Goal: Transaction & Acquisition: Purchase product/service

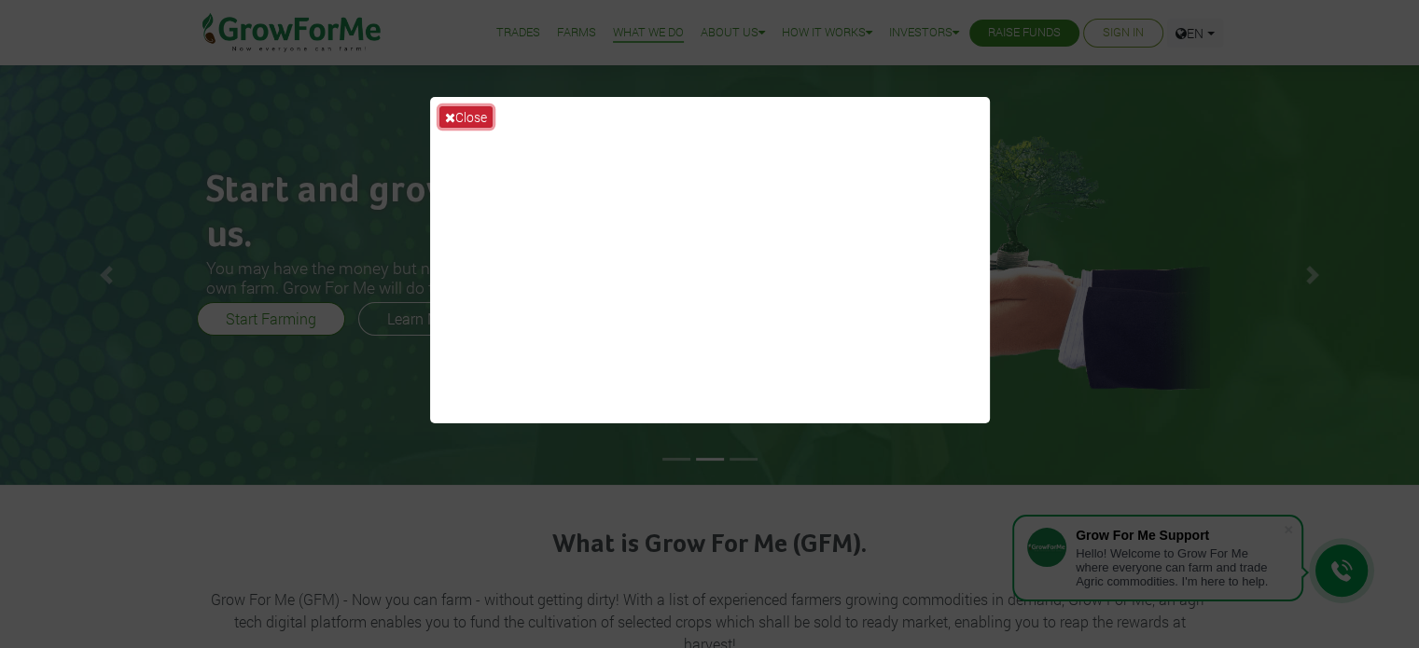
click at [449, 112] on icon at bounding box center [450, 117] width 10 height 13
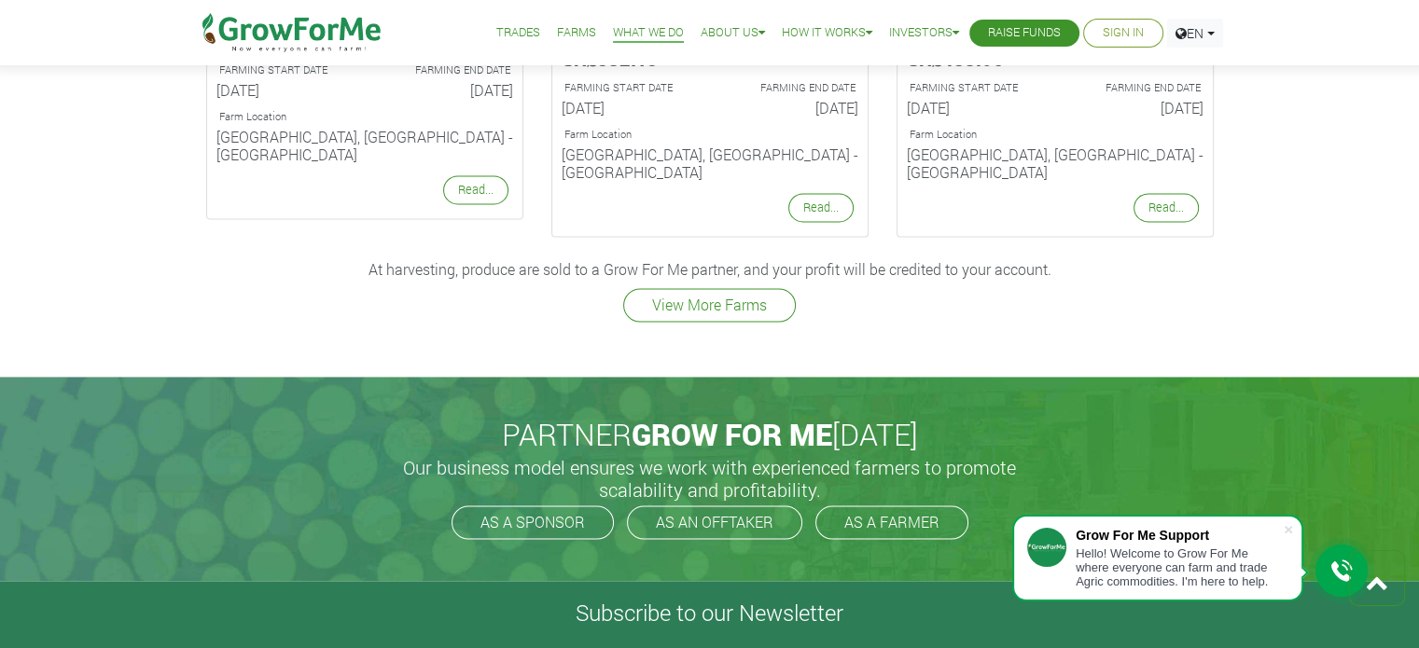
scroll to position [2613, 0]
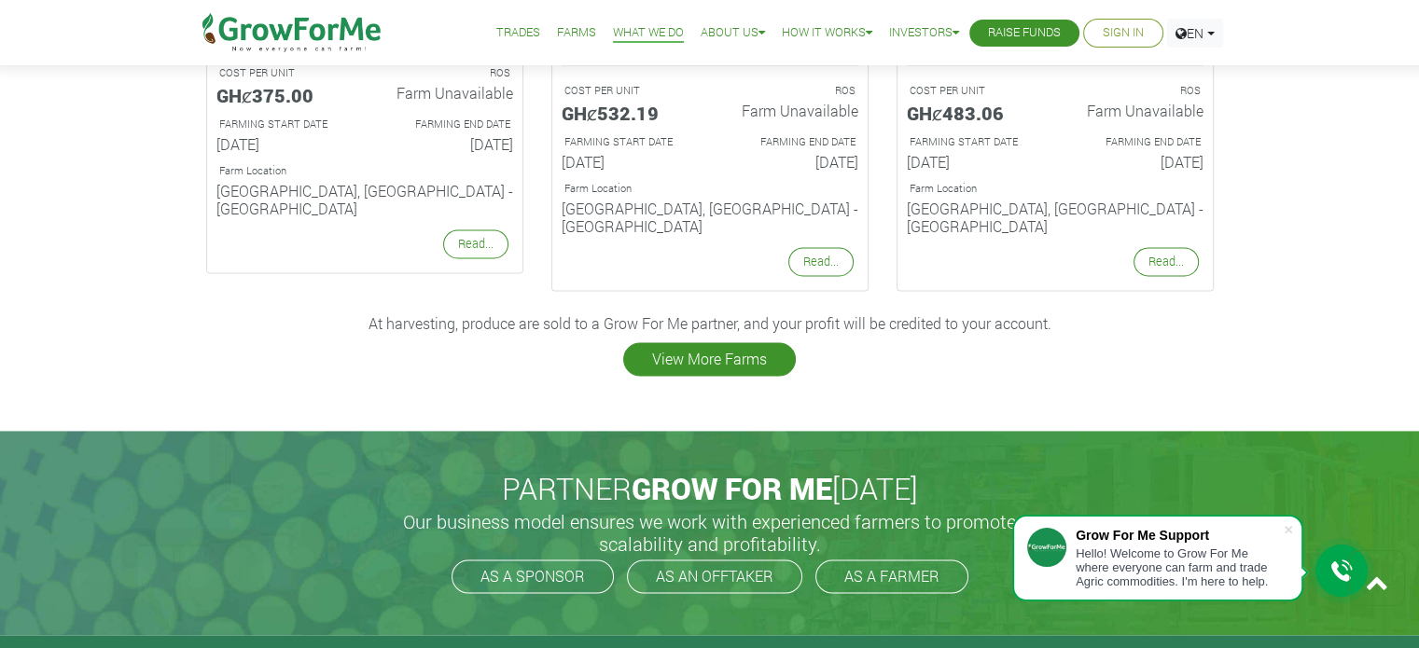
click at [719, 342] on link "View More Farms" at bounding box center [709, 359] width 173 height 34
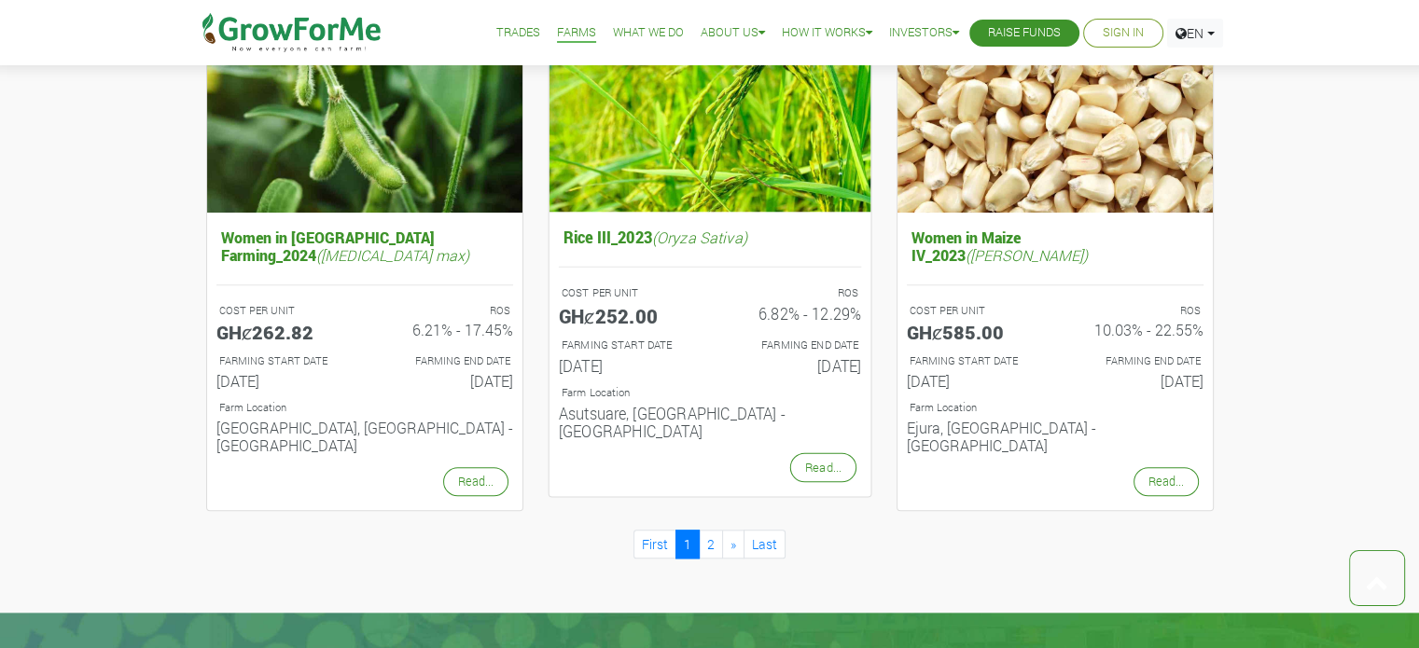
scroll to position [1866, 0]
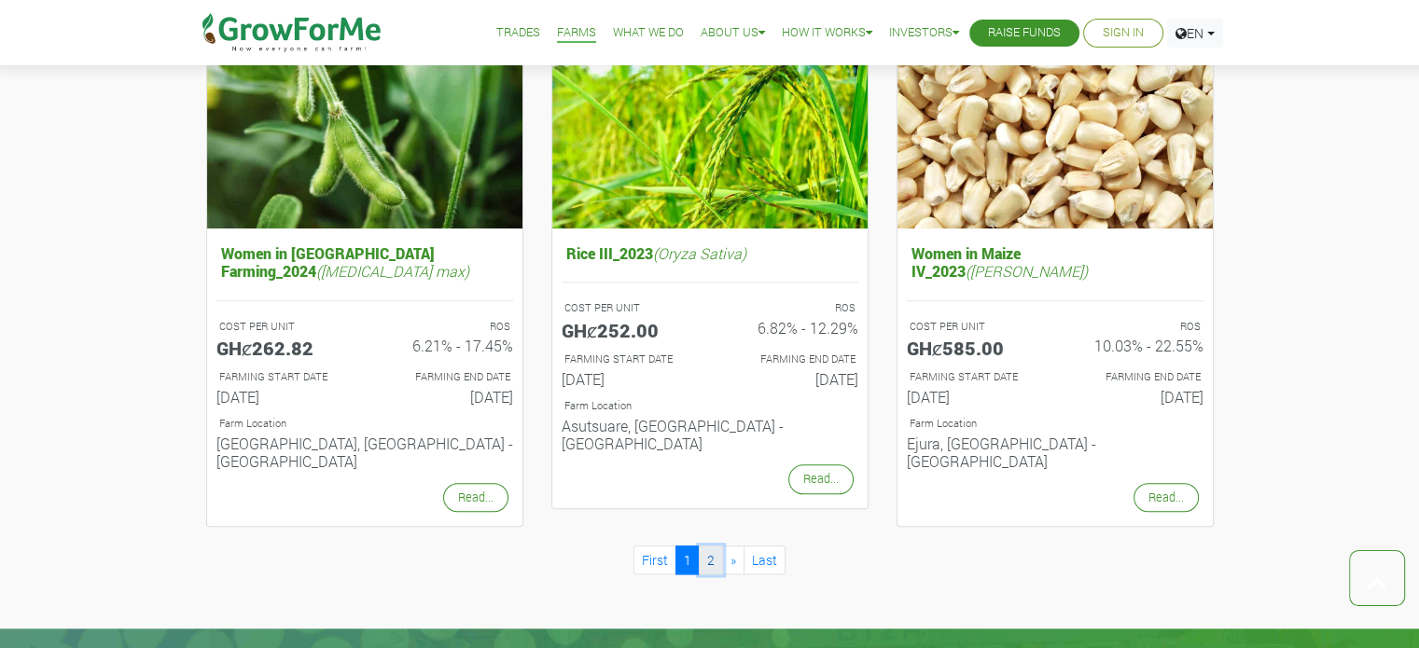
click at [708, 546] on link "2" at bounding box center [711, 560] width 24 height 29
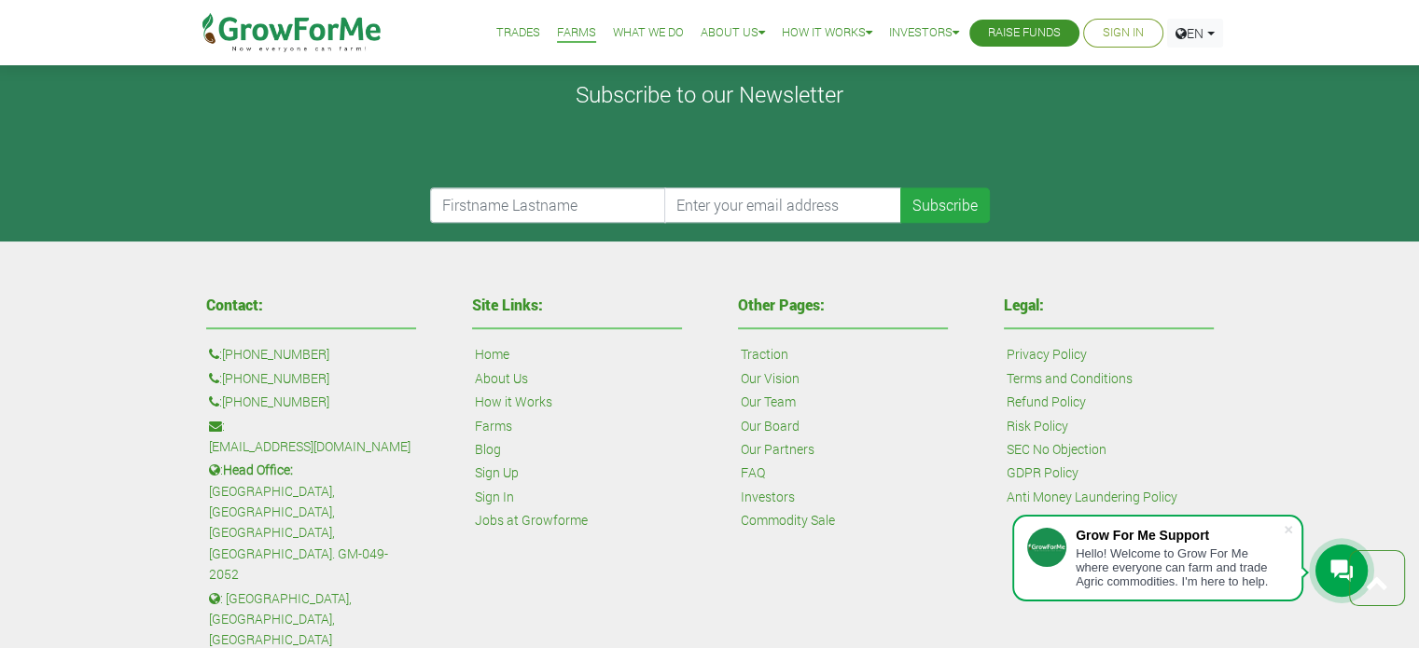
scroll to position [1542, 0]
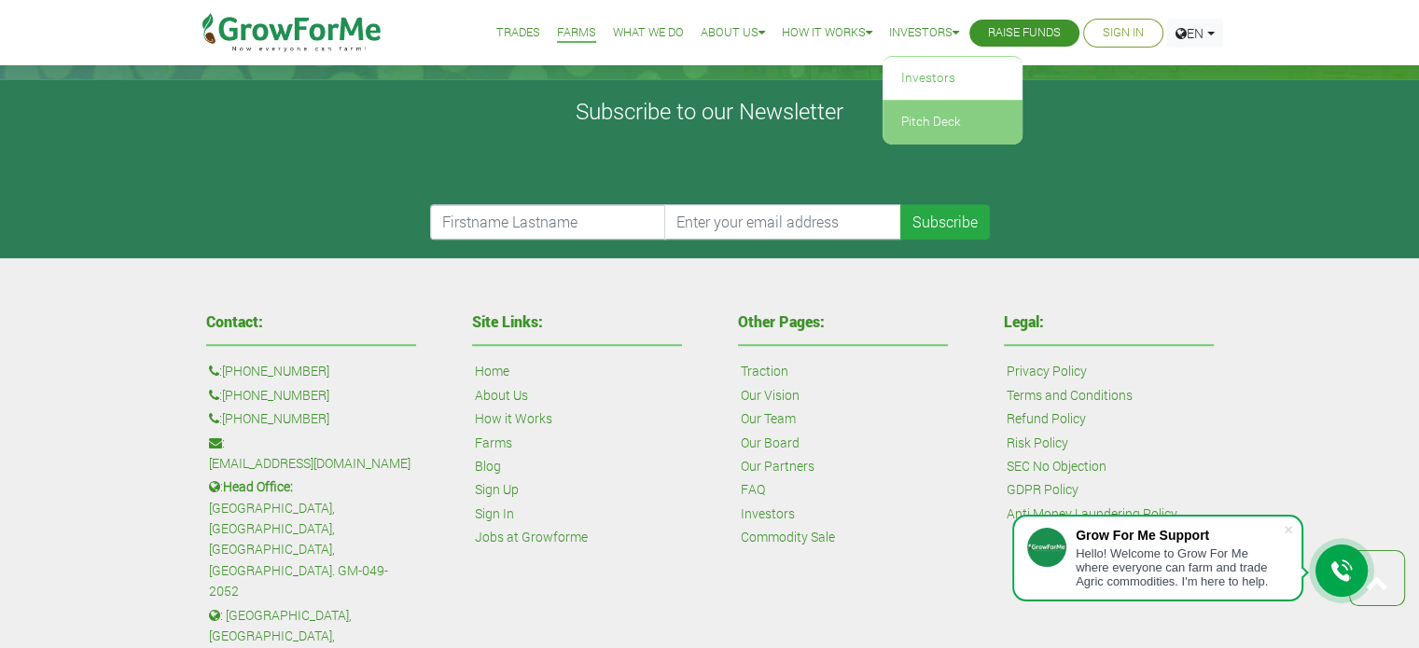
click at [934, 125] on link "Pitch Deck" at bounding box center [953, 122] width 140 height 43
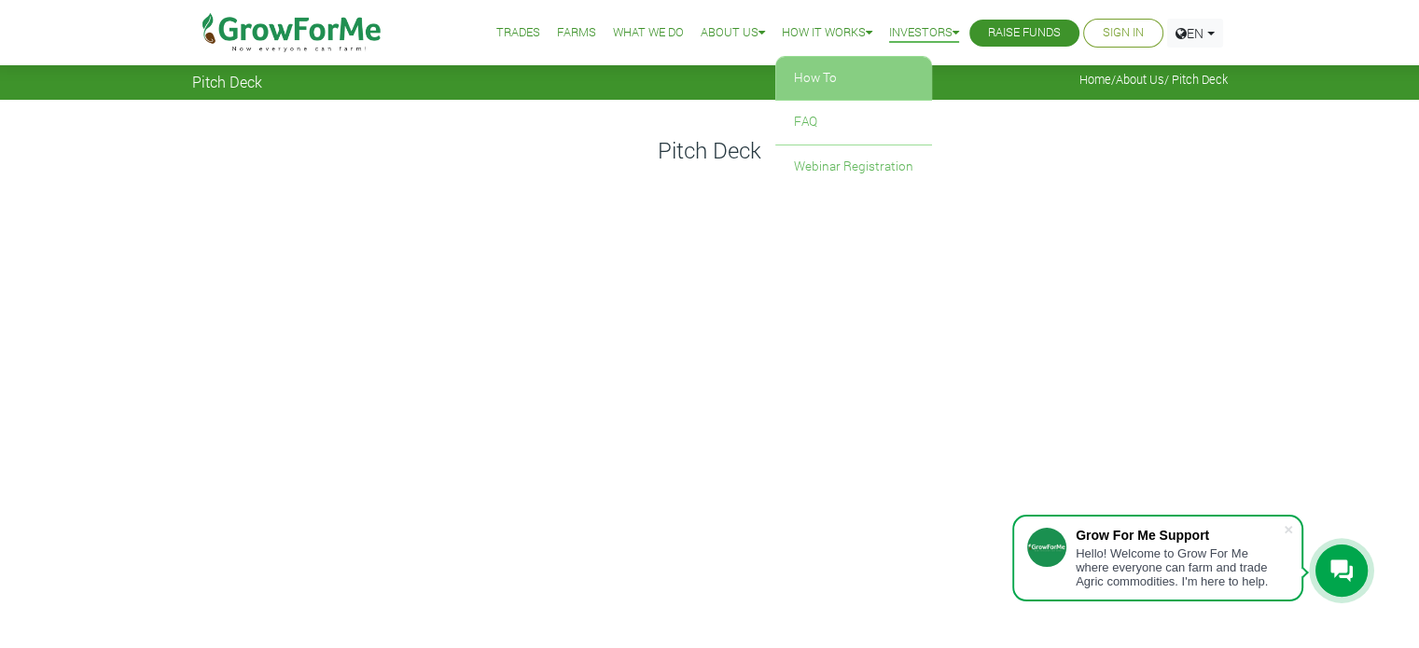
click at [819, 73] on link "How To" at bounding box center [853, 78] width 157 height 43
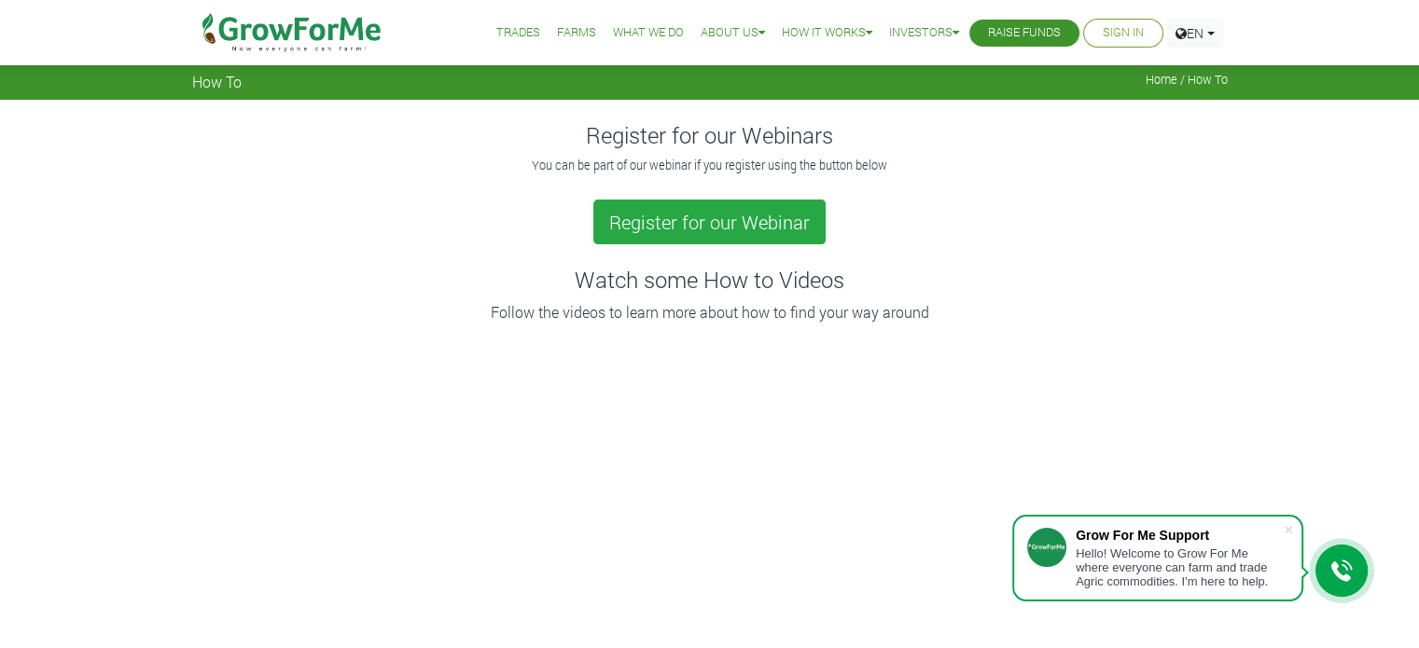
click at [614, 30] on link "What We Do" at bounding box center [648, 33] width 71 height 20
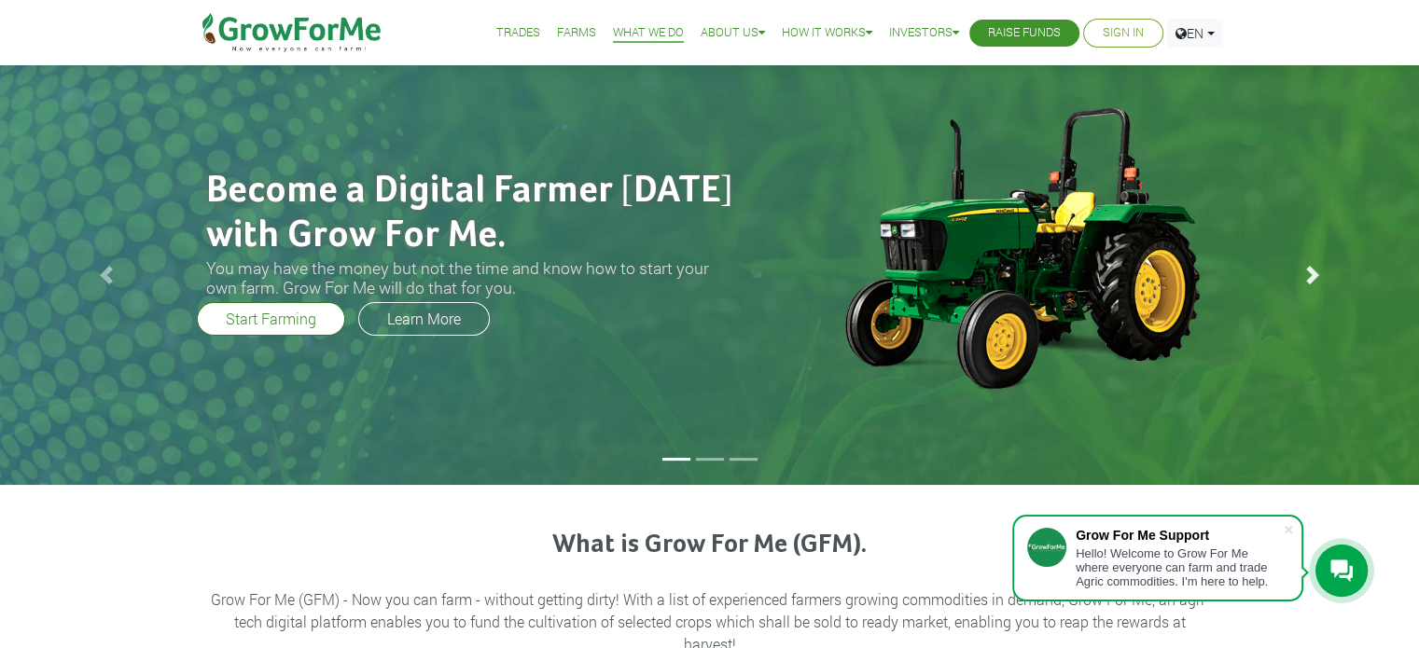
click at [1313, 273] on span at bounding box center [1313, 275] width 19 height 19
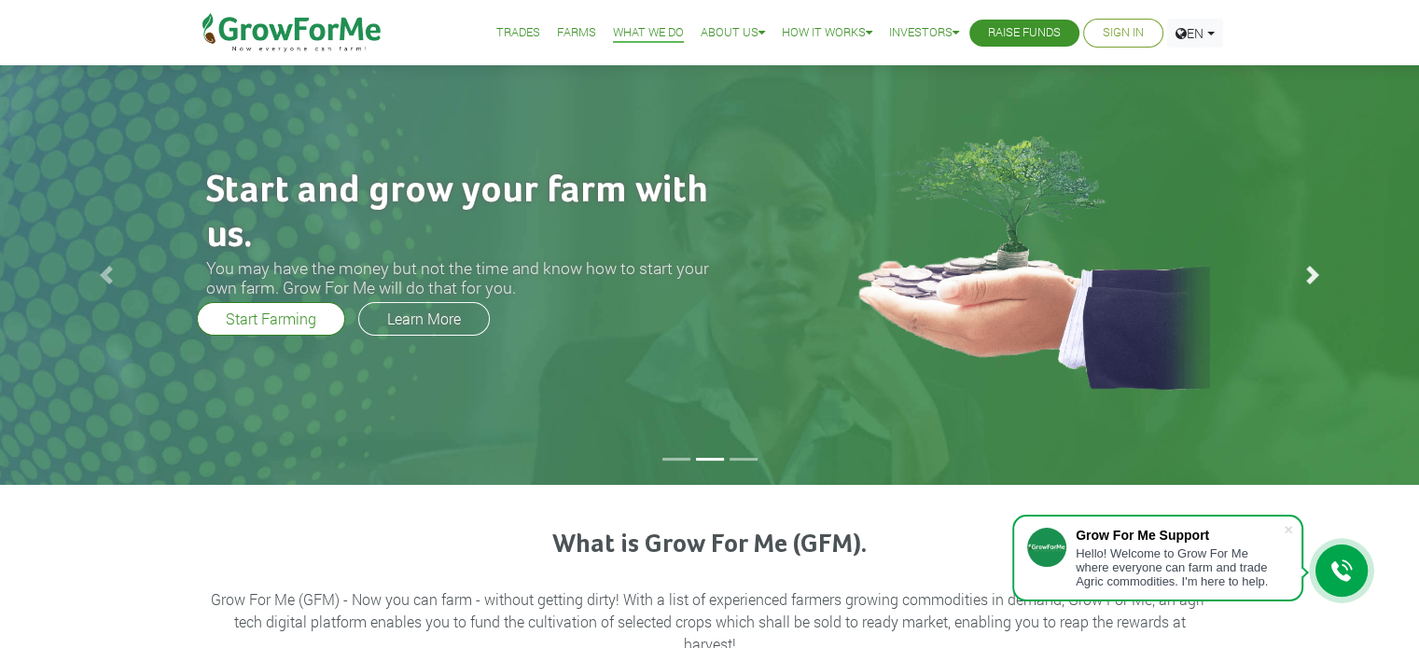
click at [1313, 273] on span at bounding box center [1313, 275] width 19 height 19
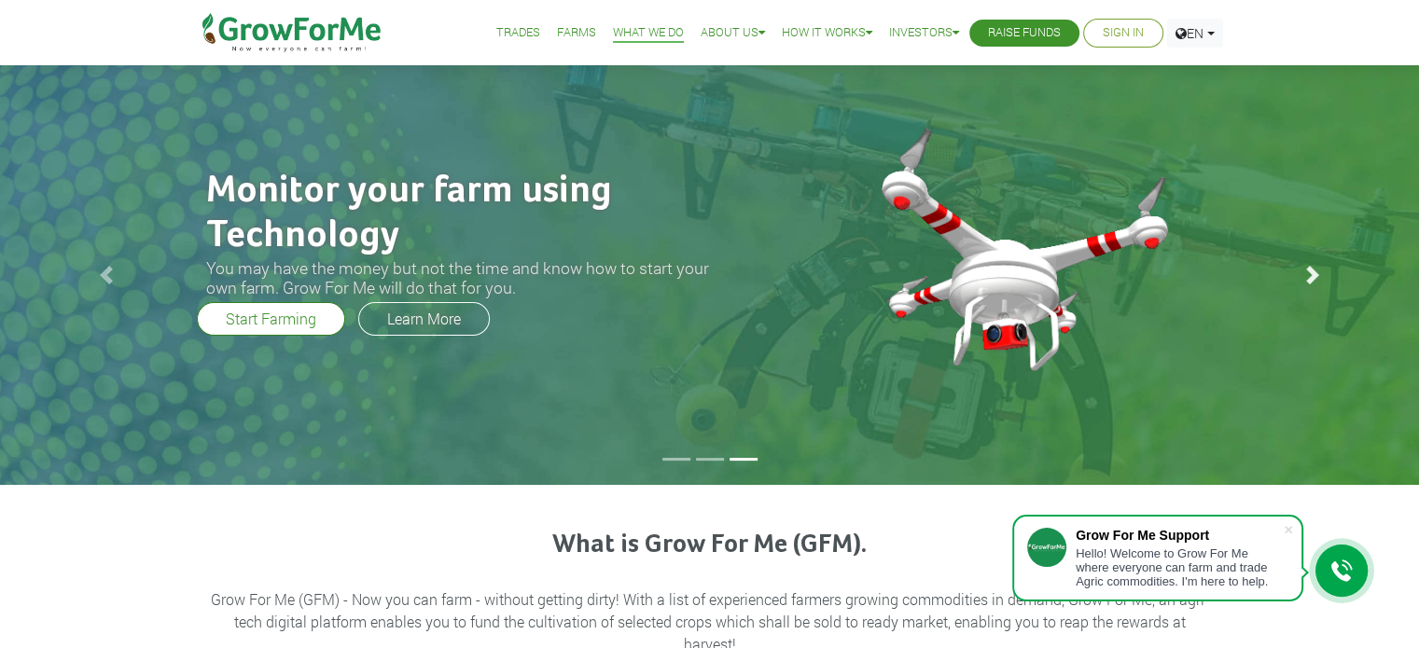
click at [1313, 273] on span at bounding box center [1313, 275] width 19 height 19
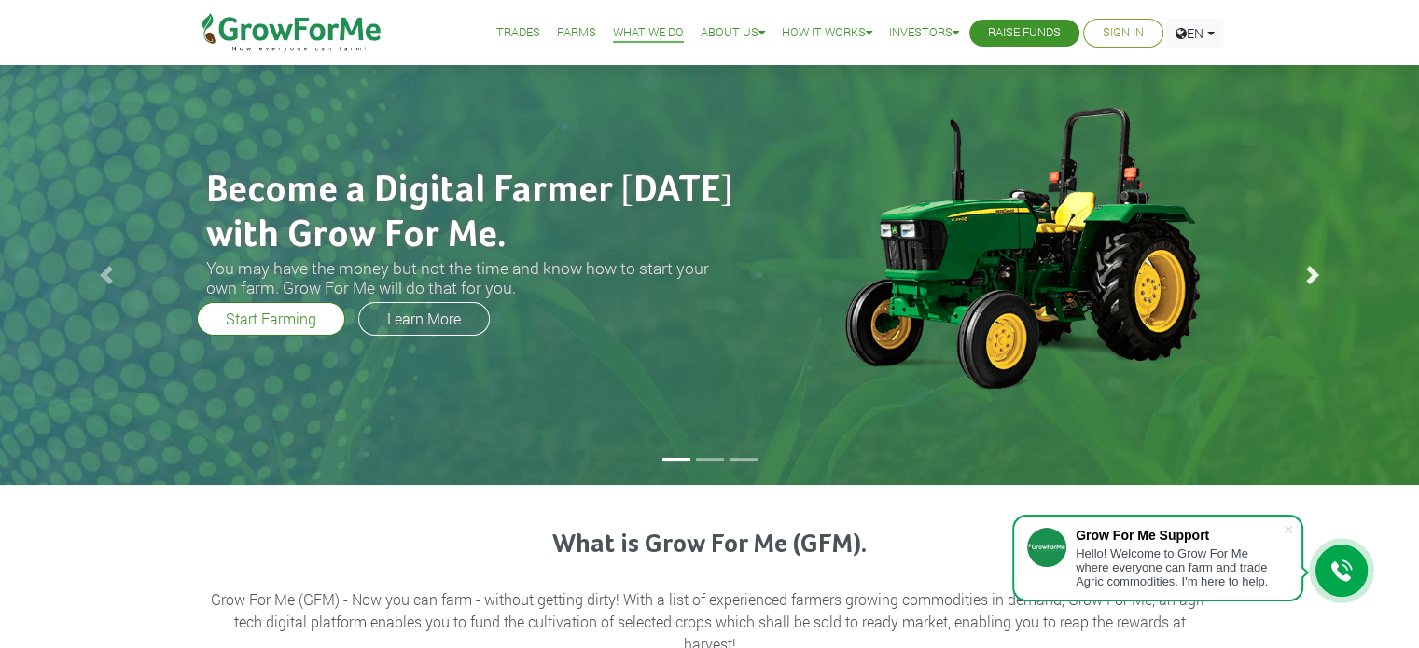
click at [1313, 273] on span at bounding box center [1313, 275] width 19 height 19
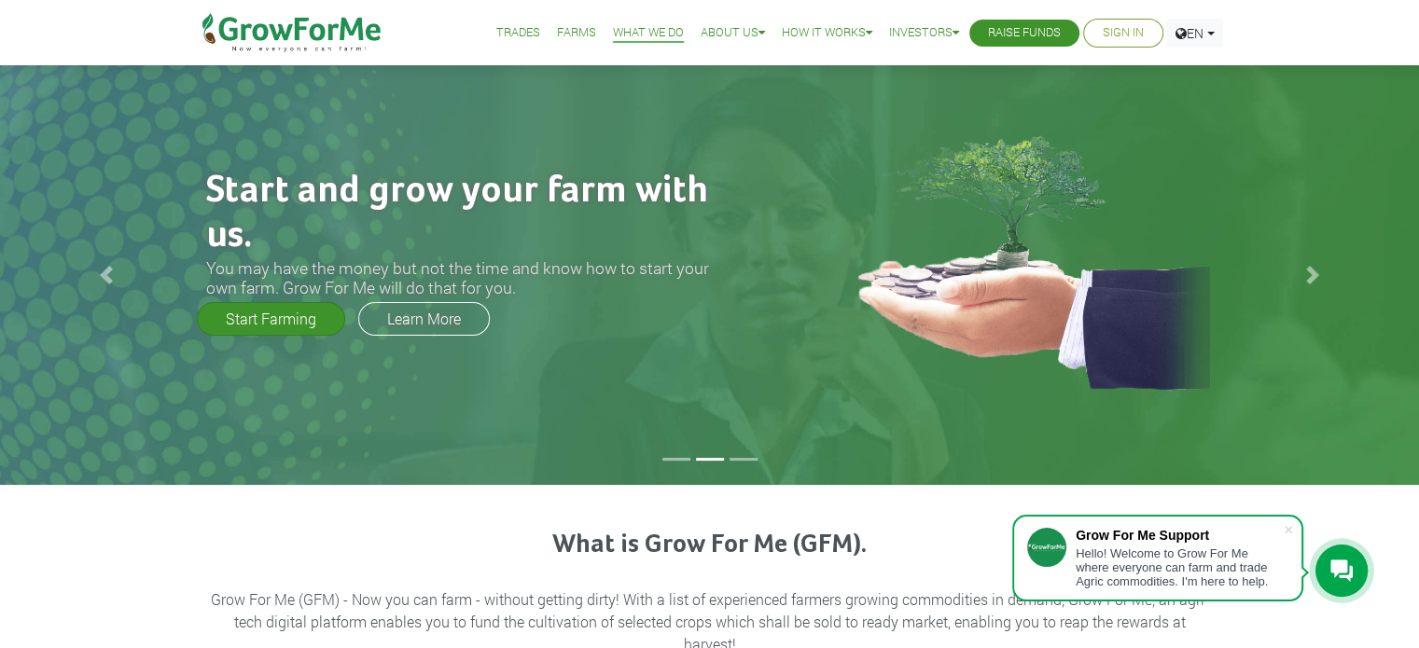
click at [299, 305] on link "Start Farming" at bounding box center [271, 319] width 148 height 34
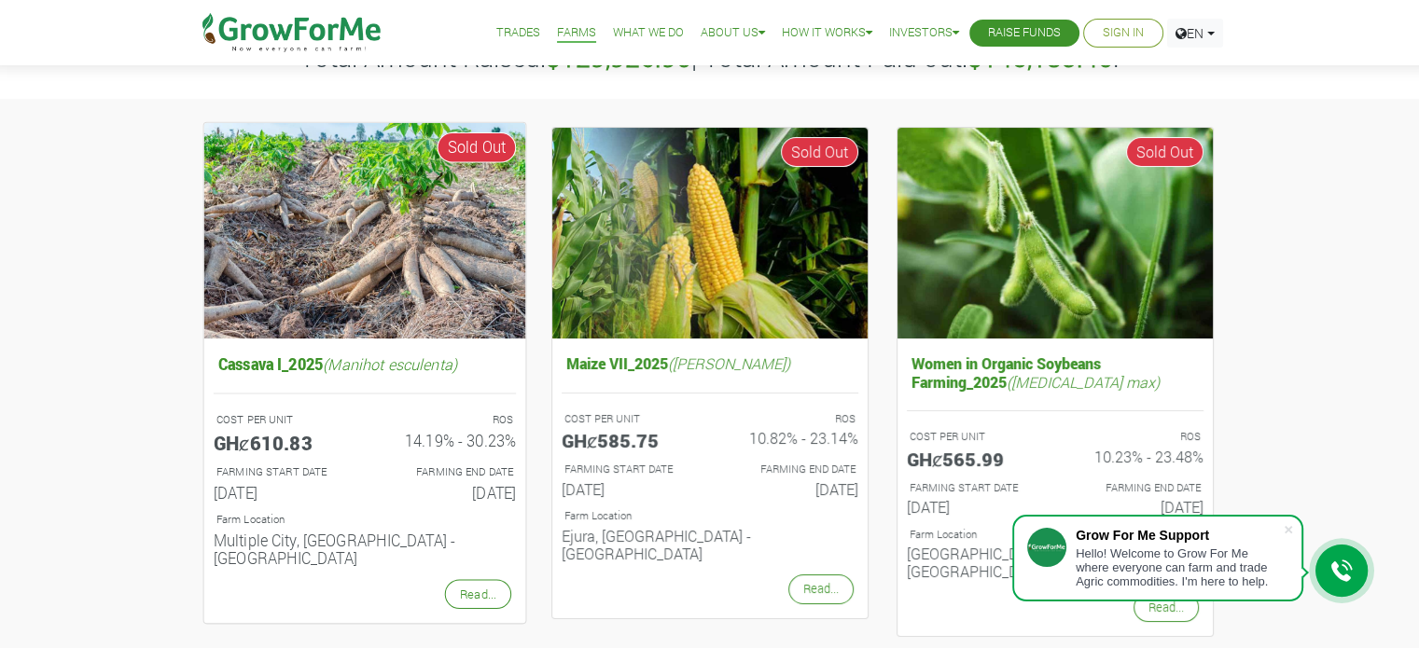
scroll to position [280, 0]
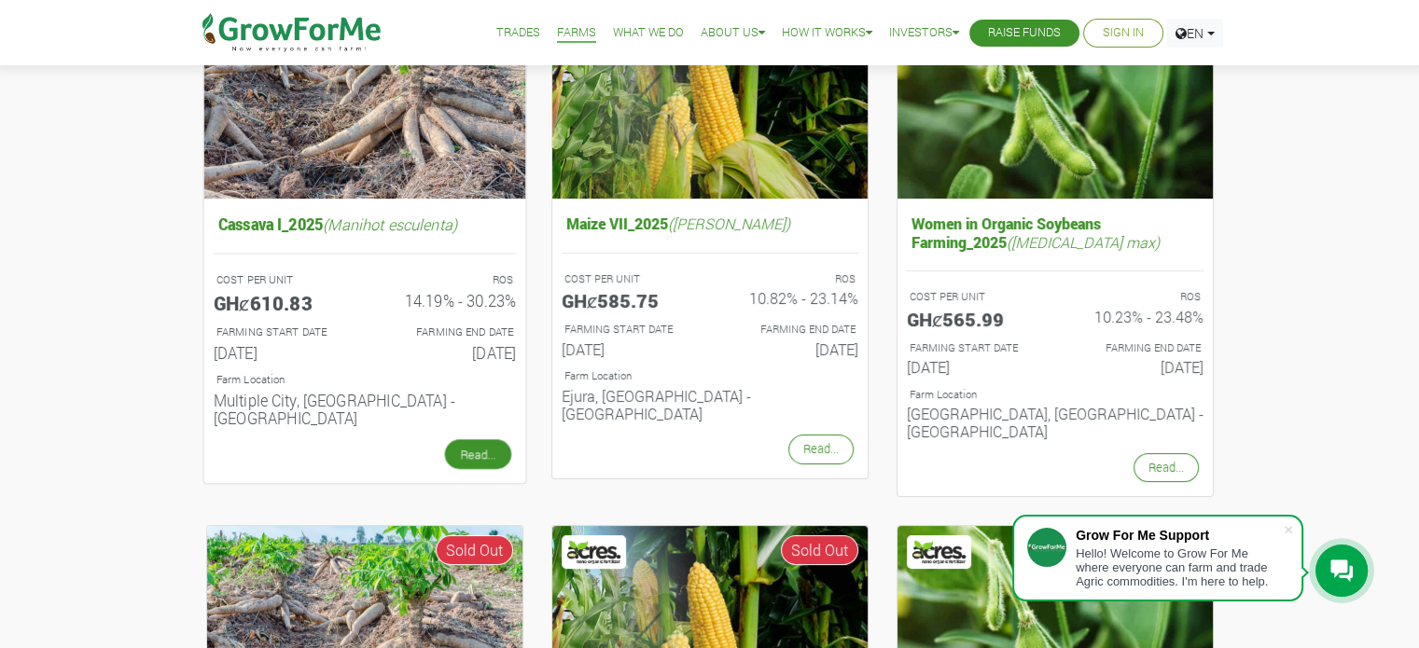
click at [460, 439] on link "Read..." at bounding box center [477, 454] width 66 height 30
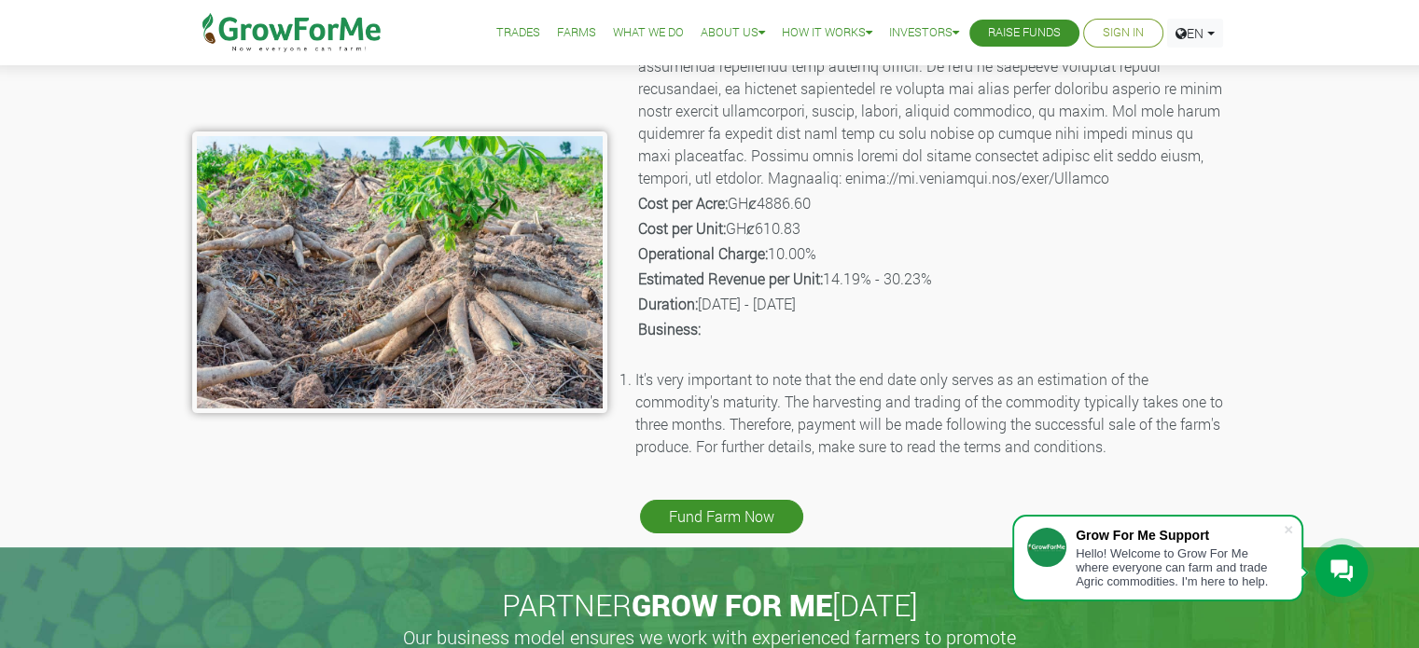
scroll to position [467, 0]
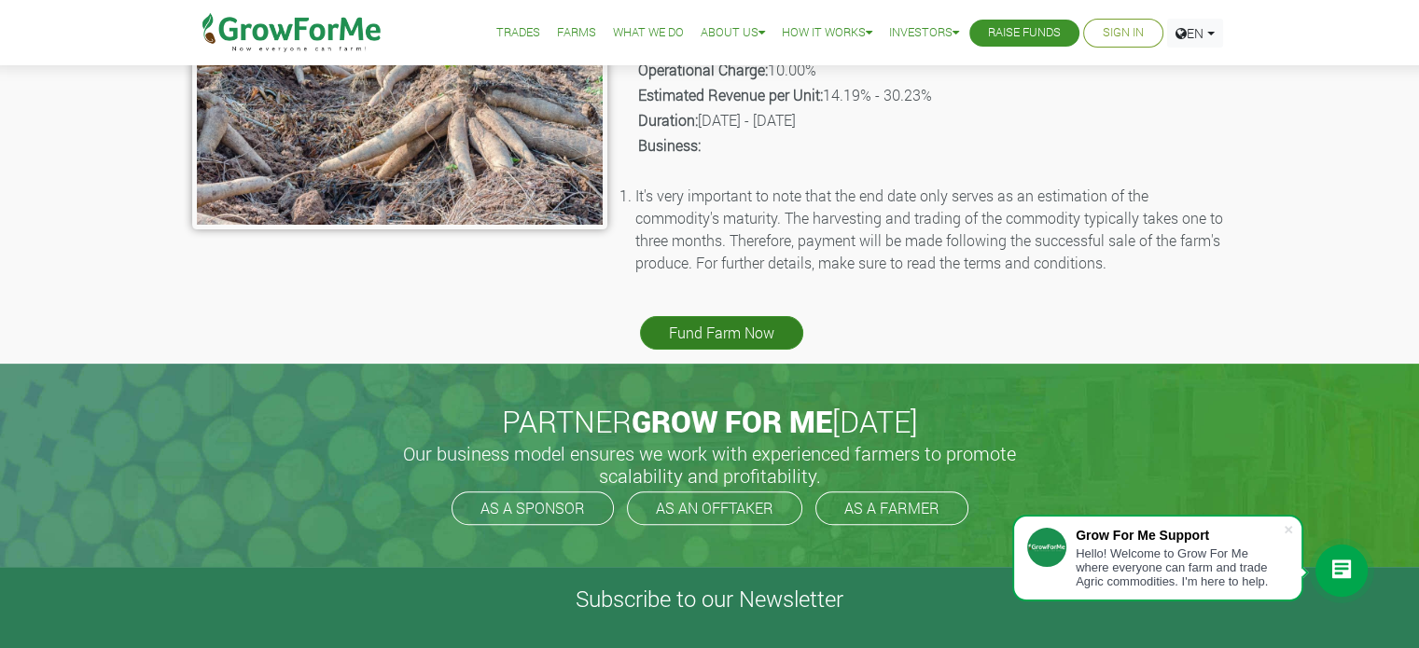
click at [767, 331] on link "Fund Farm Now" at bounding box center [721, 333] width 163 height 34
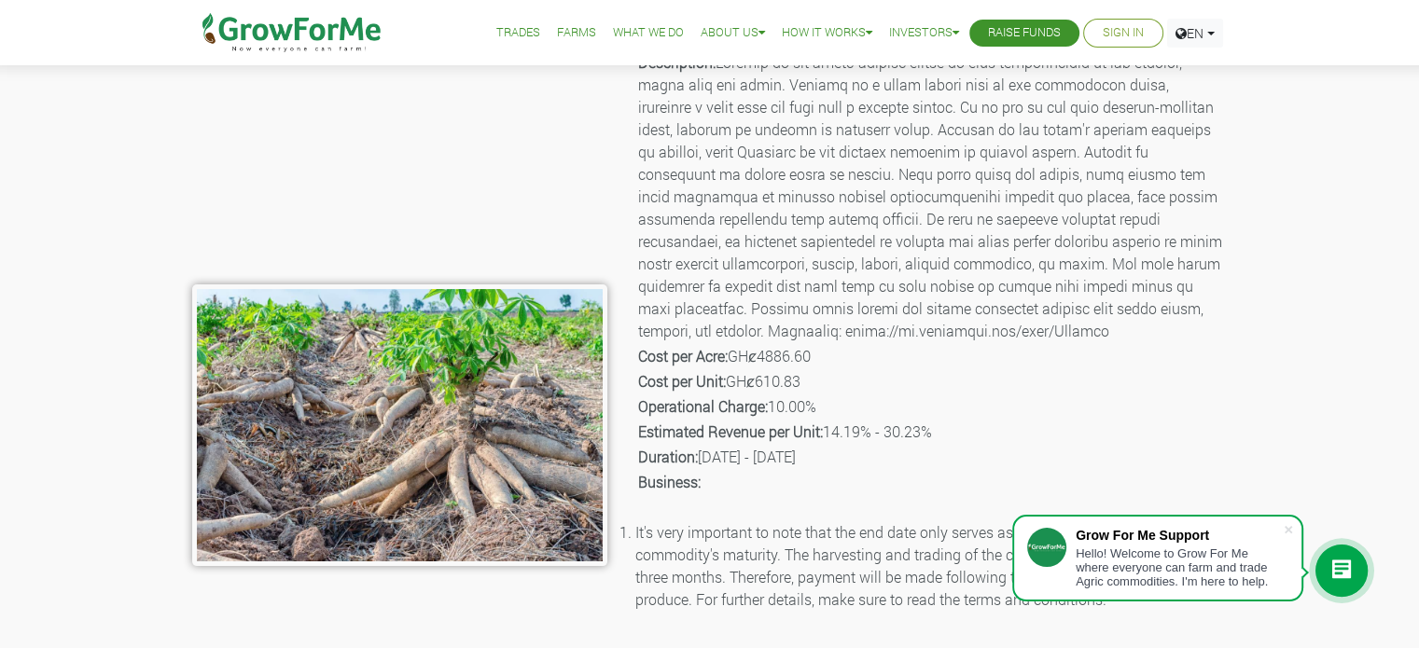
scroll to position [467, 0]
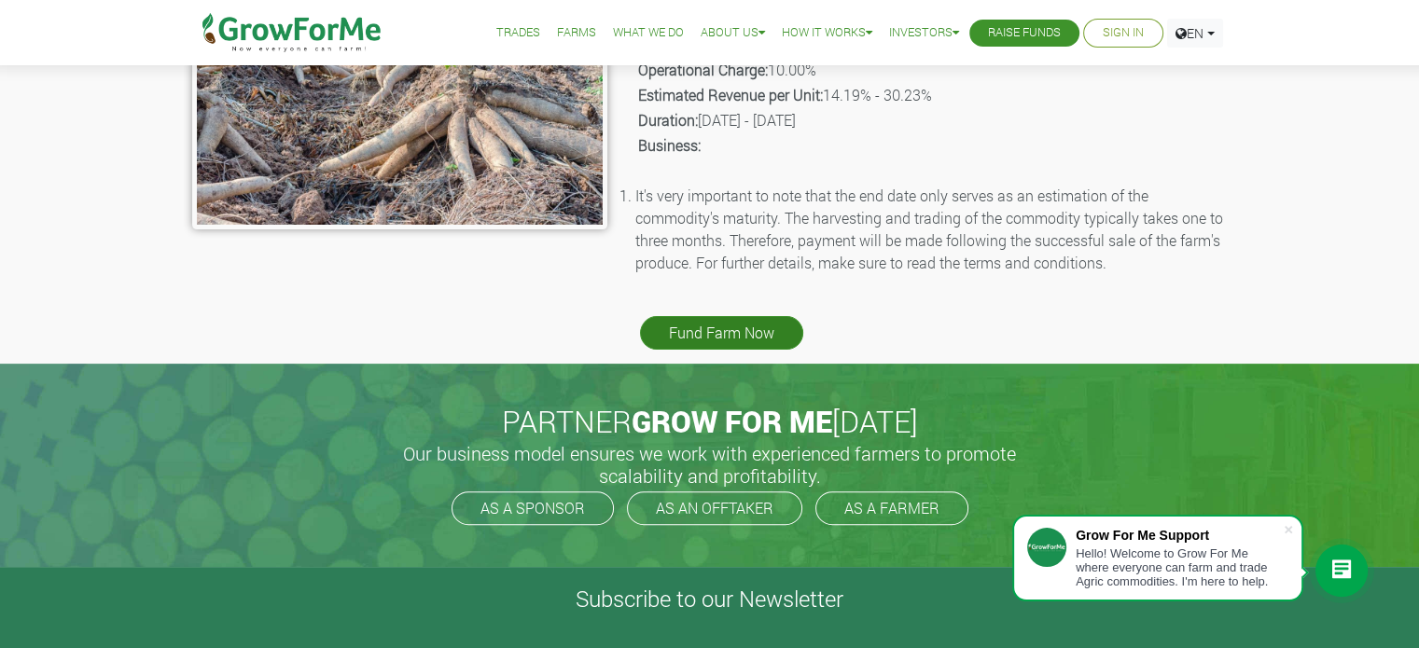
click at [760, 336] on link "Fund Farm Now" at bounding box center [721, 333] width 163 height 34
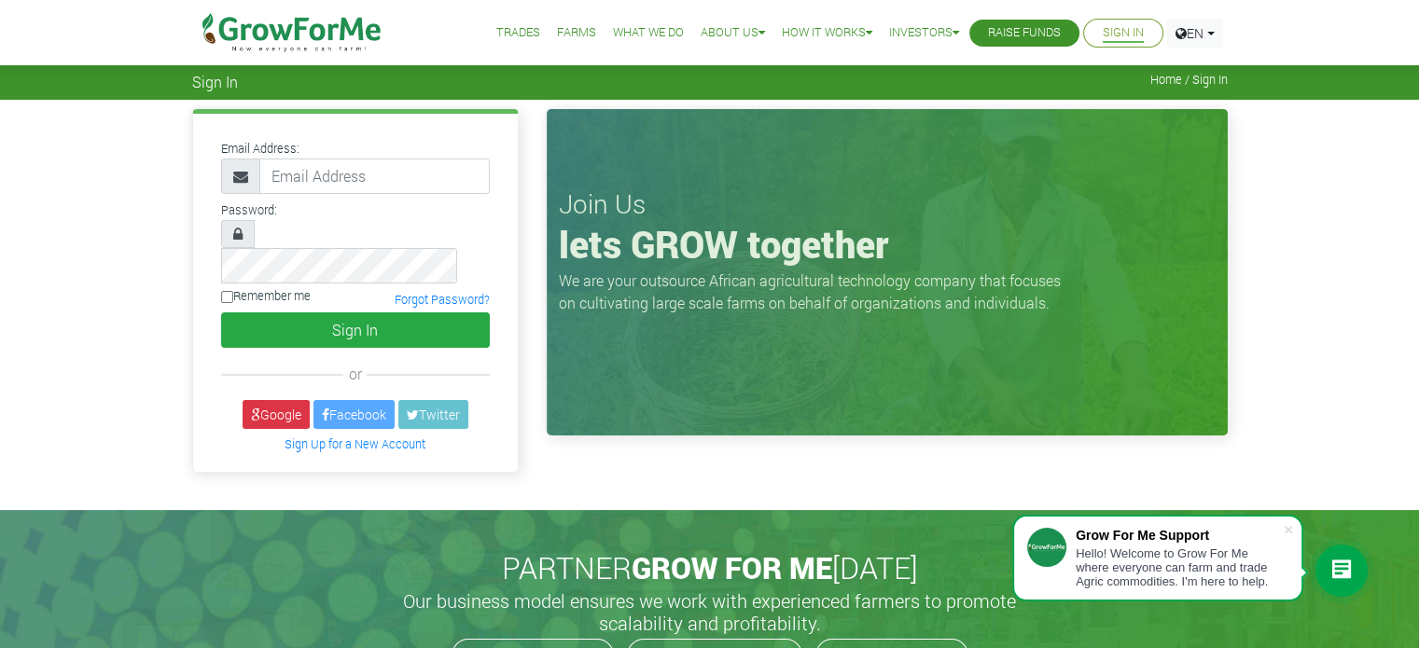
click at [507, 35] on link "Trades" at bounding box center [518, 33] width 44 height 20
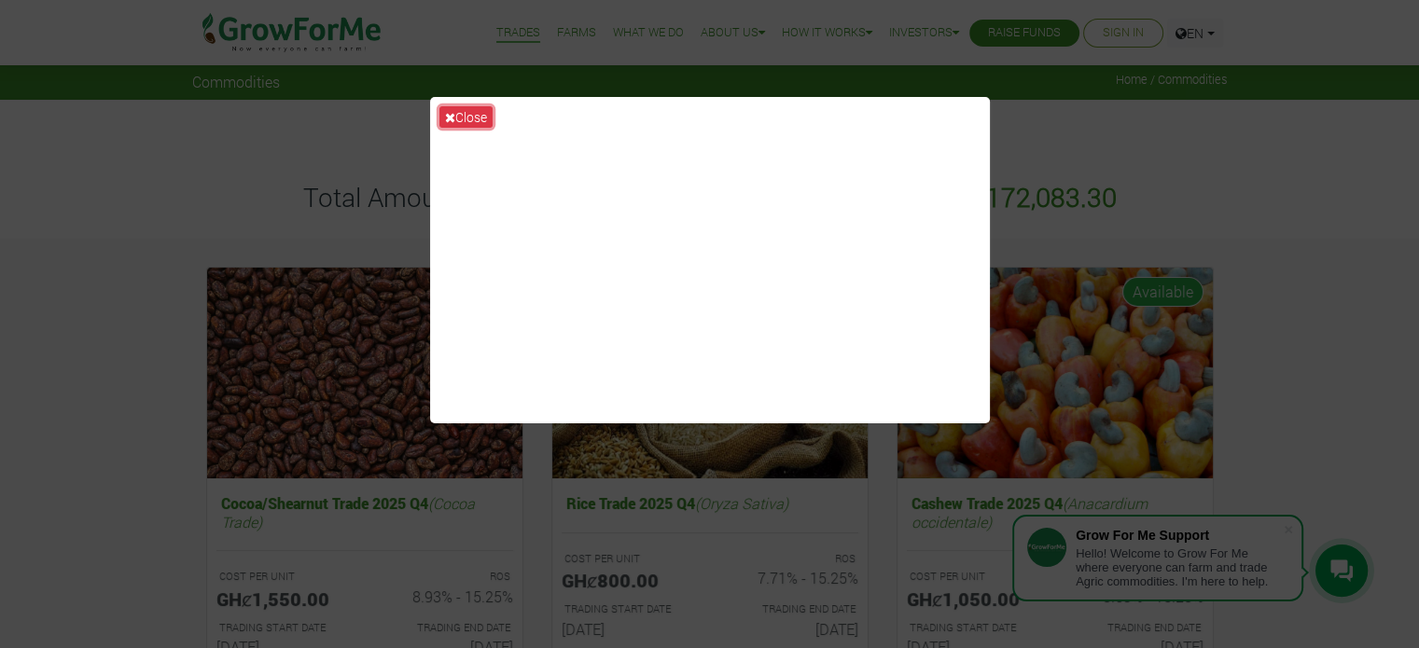
click at [446, 119] on icon at bounding box center [450, 117] width 10 height 13
